Goal: Transaction & Acquisition: Purchase product/service

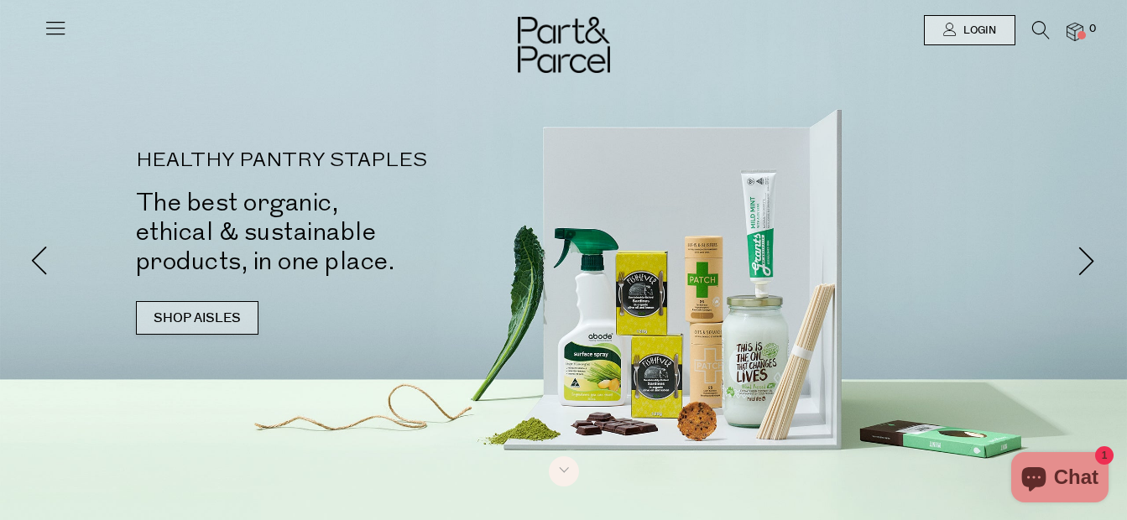
drag, startPoint x: 0, startPoint y: 0, endPoint x: 237, endPoint y: 312, distance: 391.7
click at [237, 312] on link "SHOP AISLES" at bounding box center [197, 318] width 123 height 34
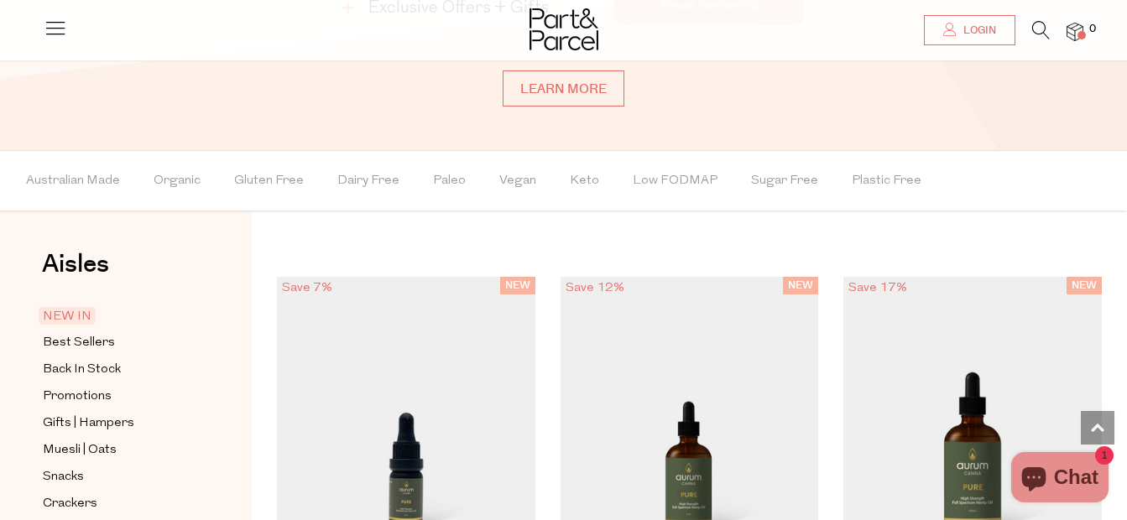
scroll to position [1006, 0]
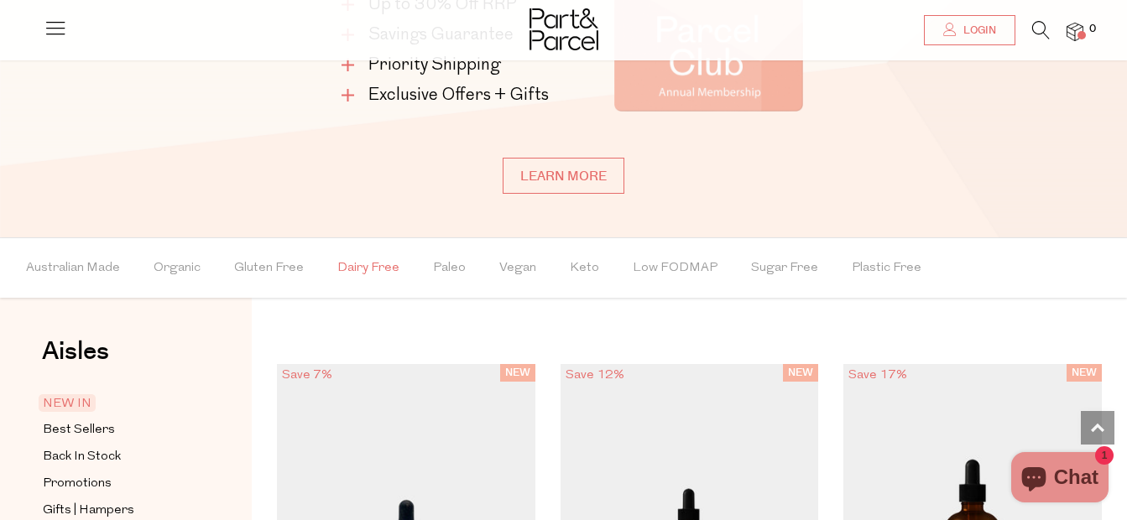
click at [366, 261] on span "Dairy Free" at bounding box center [368, 268] width 62 height 59
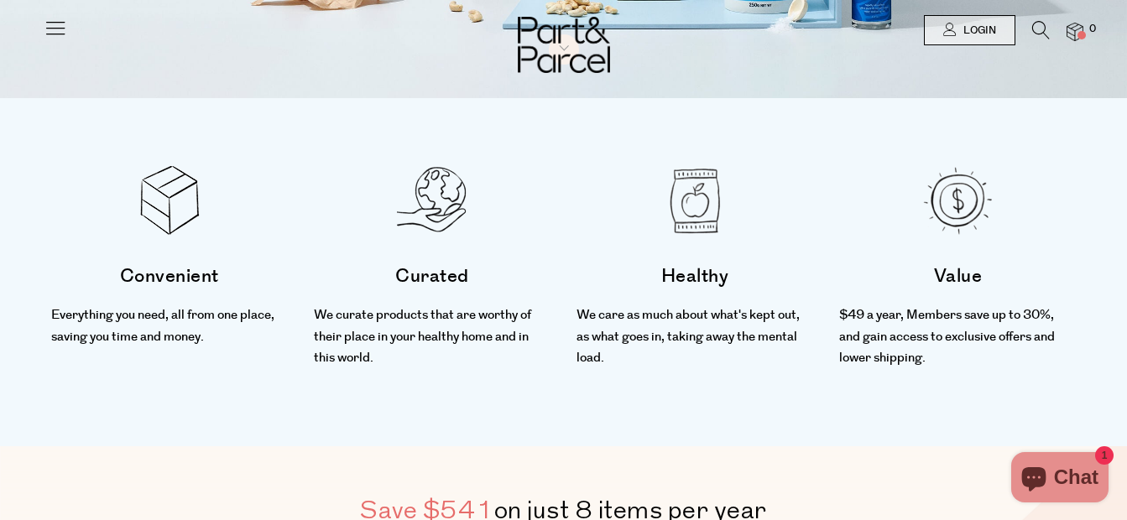
scroll to position [0, 0]
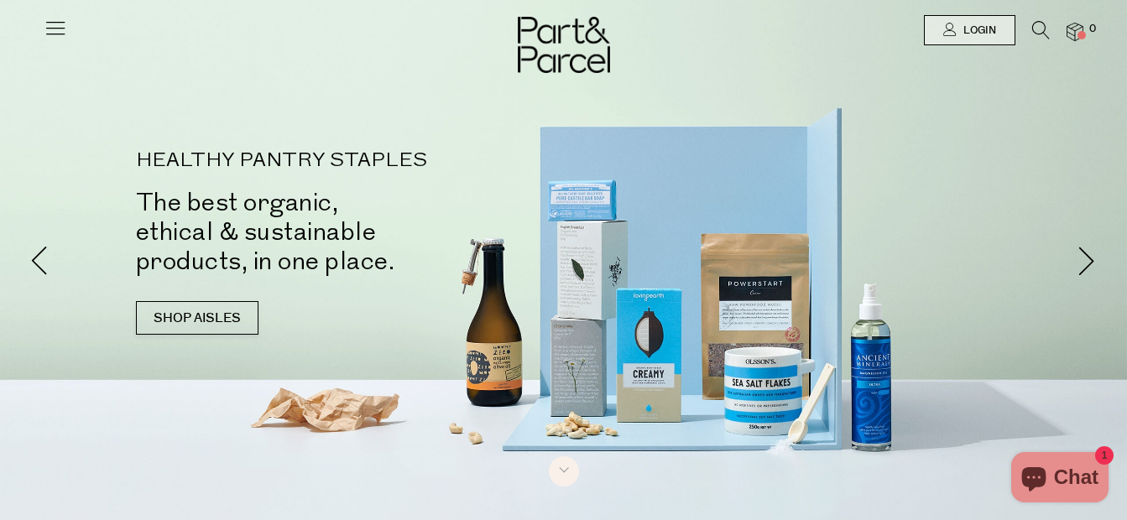
click at [238, 375] on div at bounding box center [563, 260] width 1127 height 520
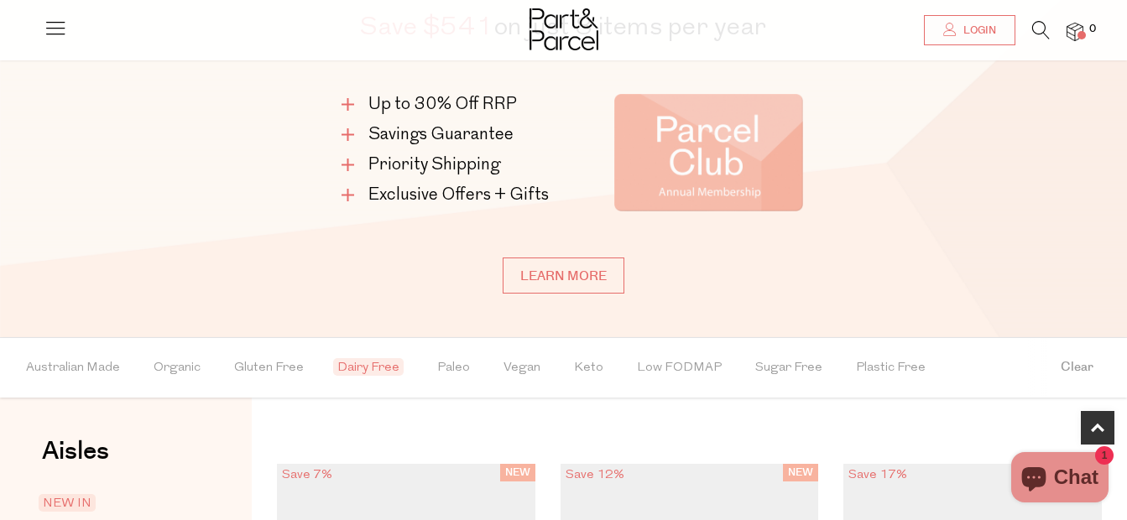
scroll to position [940, 0]
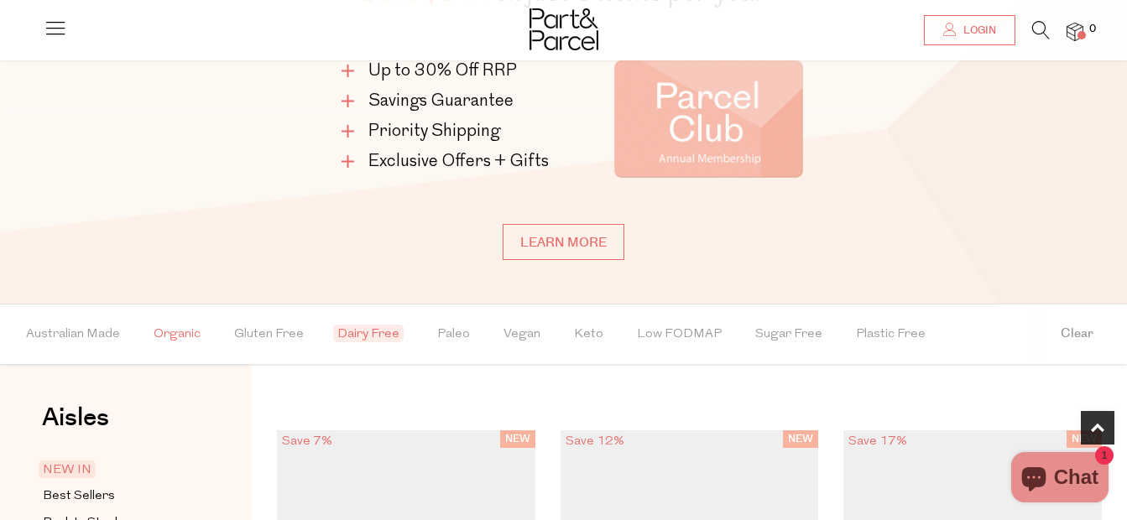
click at [172, 328] on span "Organic" at bounding box center [177, 334] width 47 height 59
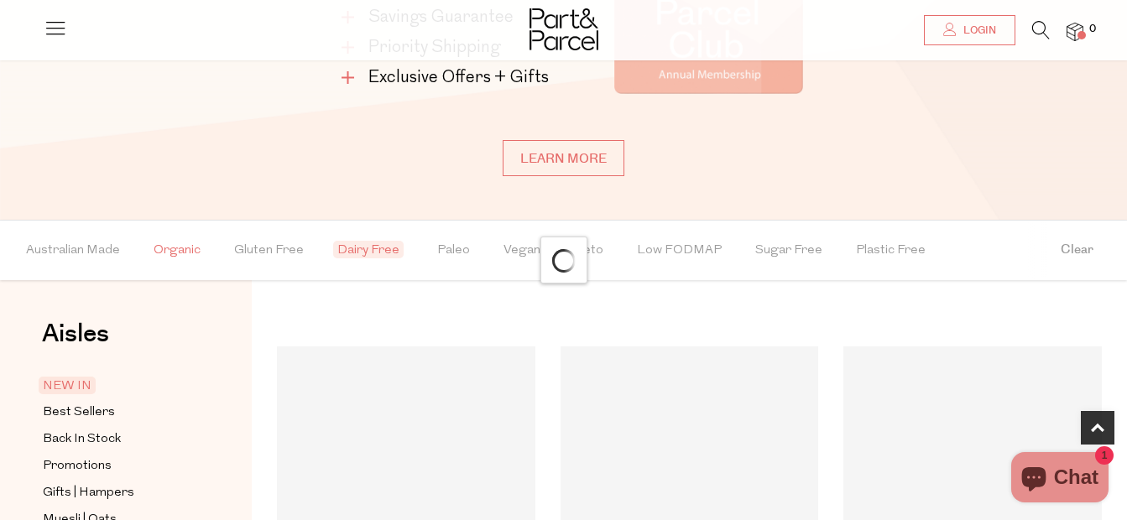
scroll to position [1140, 0]
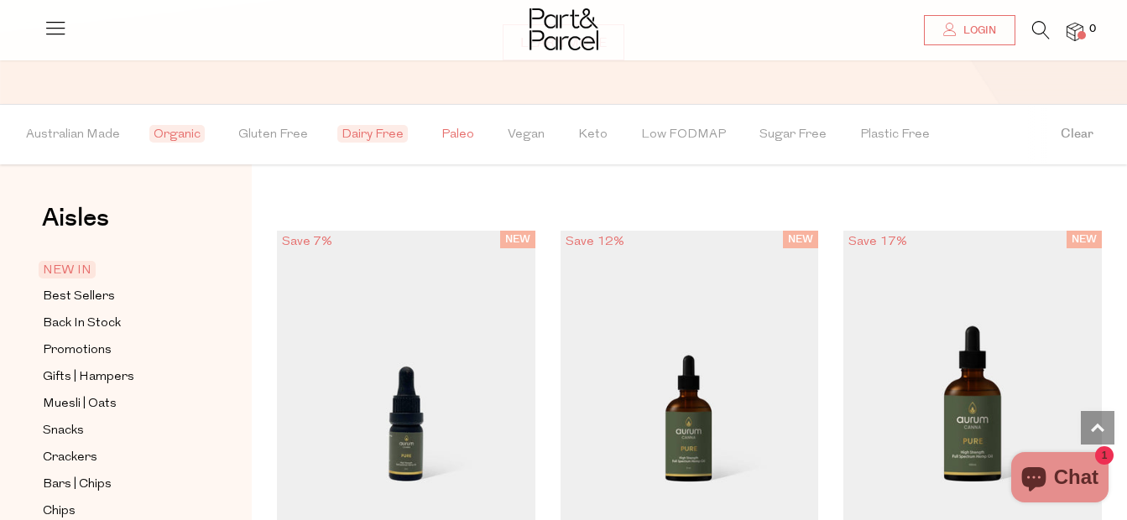
click at [455, 128] on span "Paleo" at bounding box center [457, 135] width 33 height 59
click at [569, 18] on img at bounding box center [563, 29] width 69 height 42
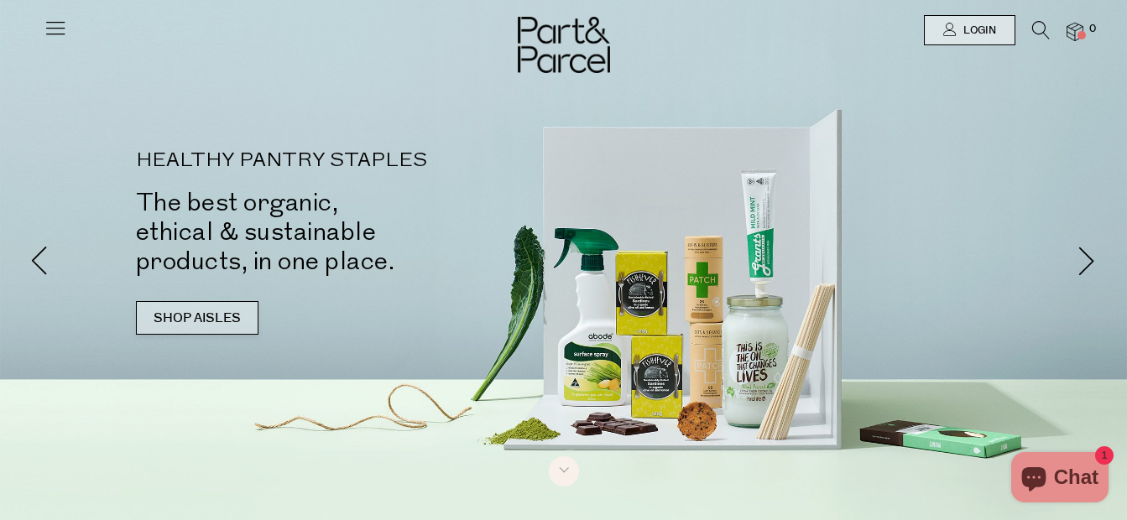
click at [231, 314] on link "SHOP AISLES" at bounding box center [197, 318] width 123 height 34
click at [644, 336] on div "HEALTHY PANTRY STAPLES The best organic, ethical & sustainable products, in one…" at bounding box center [564, 251] width 982 height 201
click at [569, 37] on img at bounding box center [564, 45] width 92 height 56
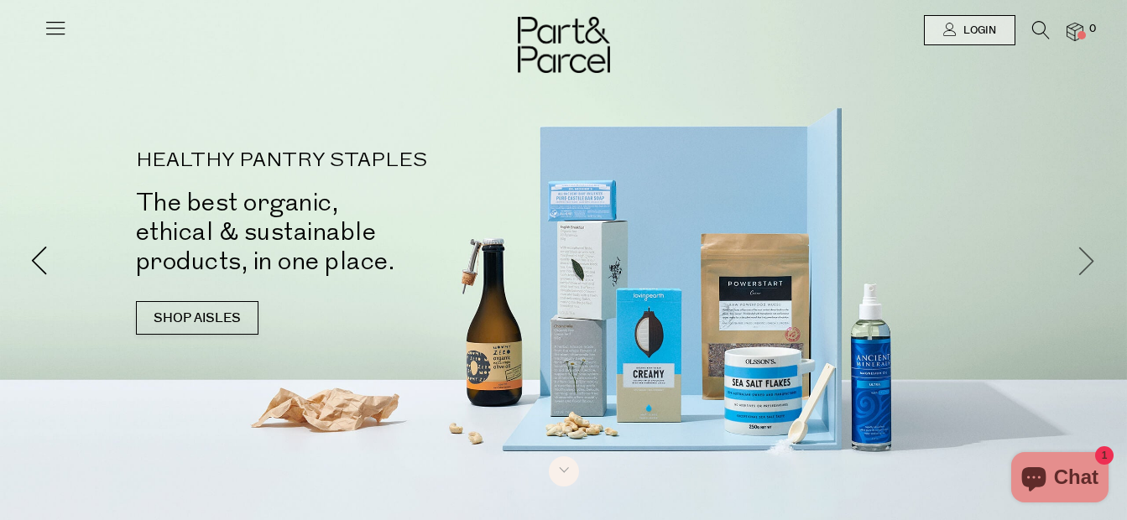
click at [1087, 254] on span at bounding box center [1086, 260] width 29 height 29
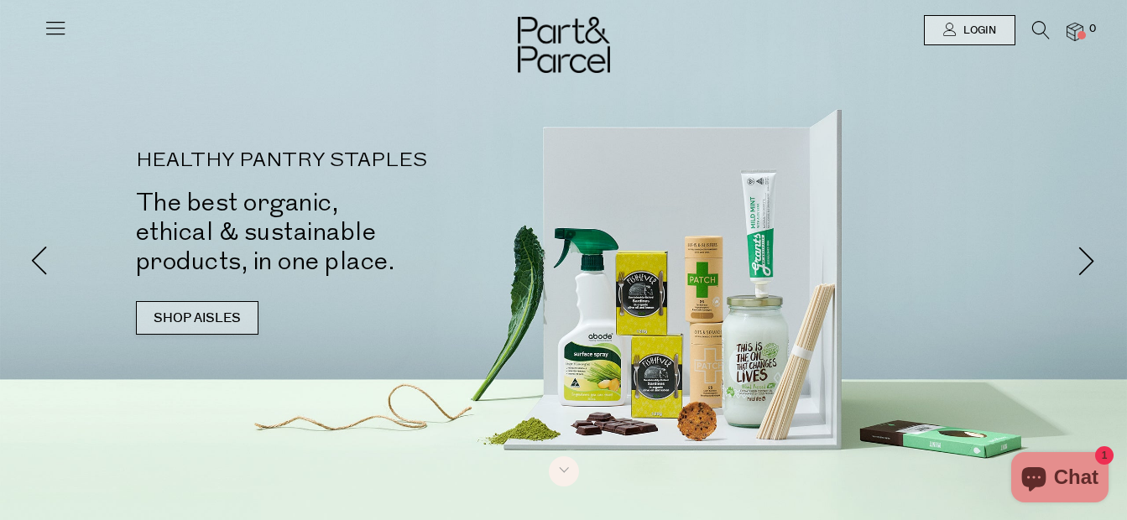
click at [231, 312] on link "SHOP AISLES" at bounding box center [197, 318] width 123 height 34
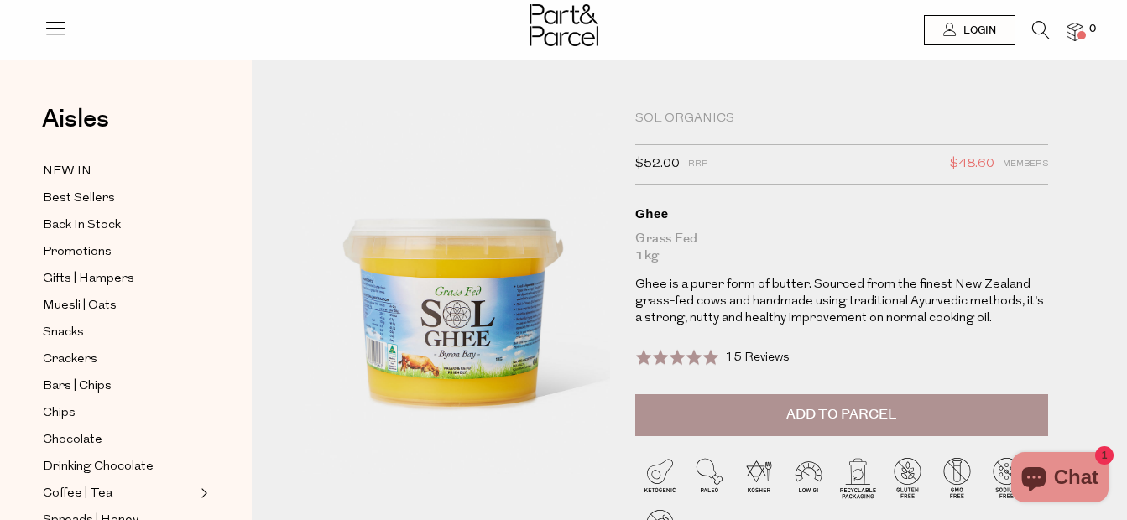
click at [271, 288] on div "Oils | Vinegar | Ghee Sol Organics $52.00 RRP $48.60 Members Available: In Stoc…" at bounding box center [689, 355] width 875 height 539
